Goal: Information Seeking & Learning: Learn about a topic

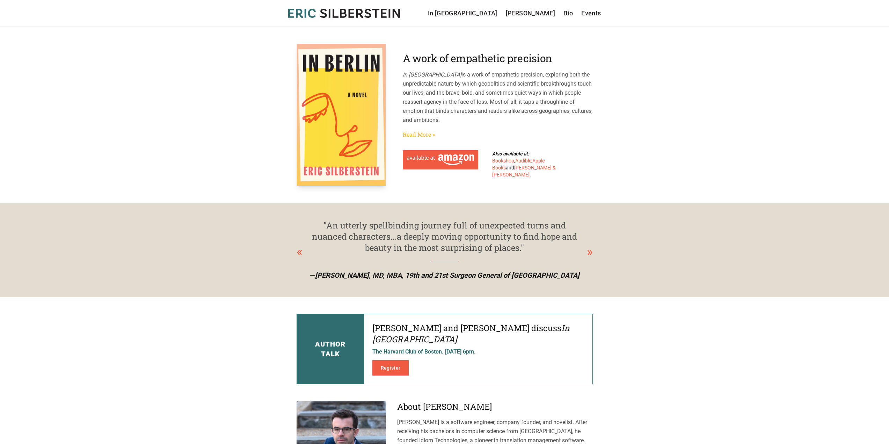
click at [418, 132] on link "Read More »" at bounding box center [419, 134] width 32 height 8
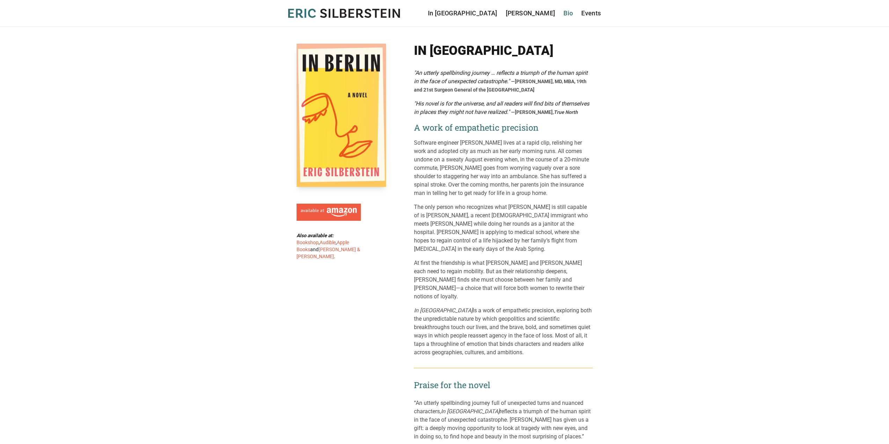
click at [565, 13] on link "Bio" at bounding box center [567, 13] width 9 height 10
